Goal: Go to known website: Access a specific website the user already knows

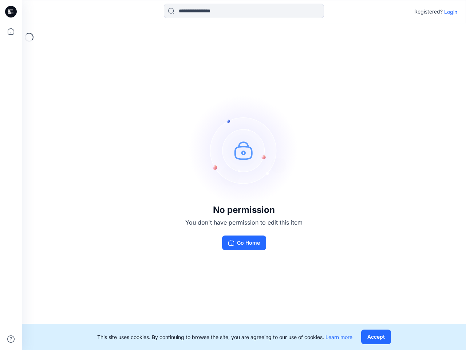
click at [233, 175] on img at bounding box center [243, 149] width 109 height 109
click at [11, 12] on icon at bounding box center [12, 12] width 3 height 0
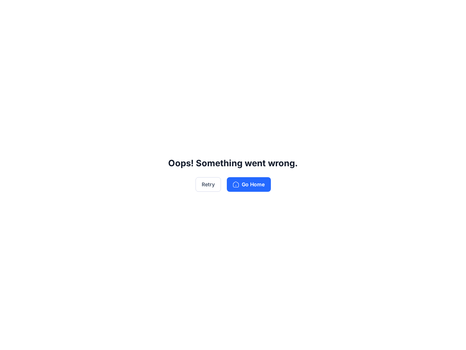
click at [11, 31] on div "Oops! Something went wrong. Retry Go Home" at bounding box center [233, 175] width 466 height 350
click at [11, 339] on div "Oops! Something went wrong. Retry Go Home" at bounding box center [233, 175] width 466 height 350
click at [244, 11] on div "Oops! Something went wrong. Retry Go Home" at bounding box center [233, 175] width 466 height 350
click at [451, 12] on div "Oops! Something went wrong. Retry Go Home" at bounding box center [233, 175] width 466 height 350
click at [376, 337] on div "Oops! Something went wrong. Retry Go Home" at bounding box center [233, 175] width 466 height 350
